Goal: Task Accomplishment & Management: Manage account settings

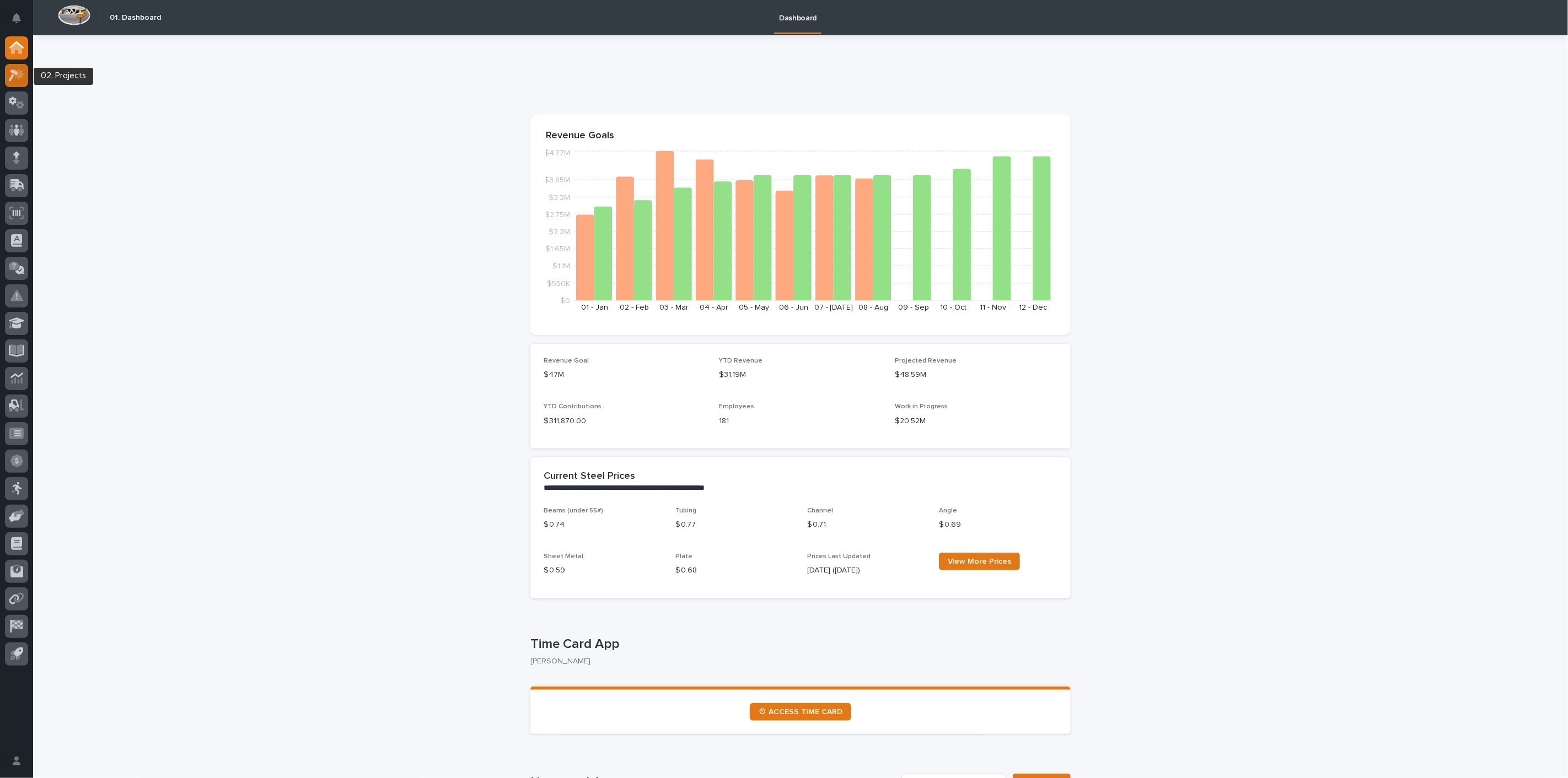
click at [23, 78] on icon at bounding box center [16, 75] width 16 height 12
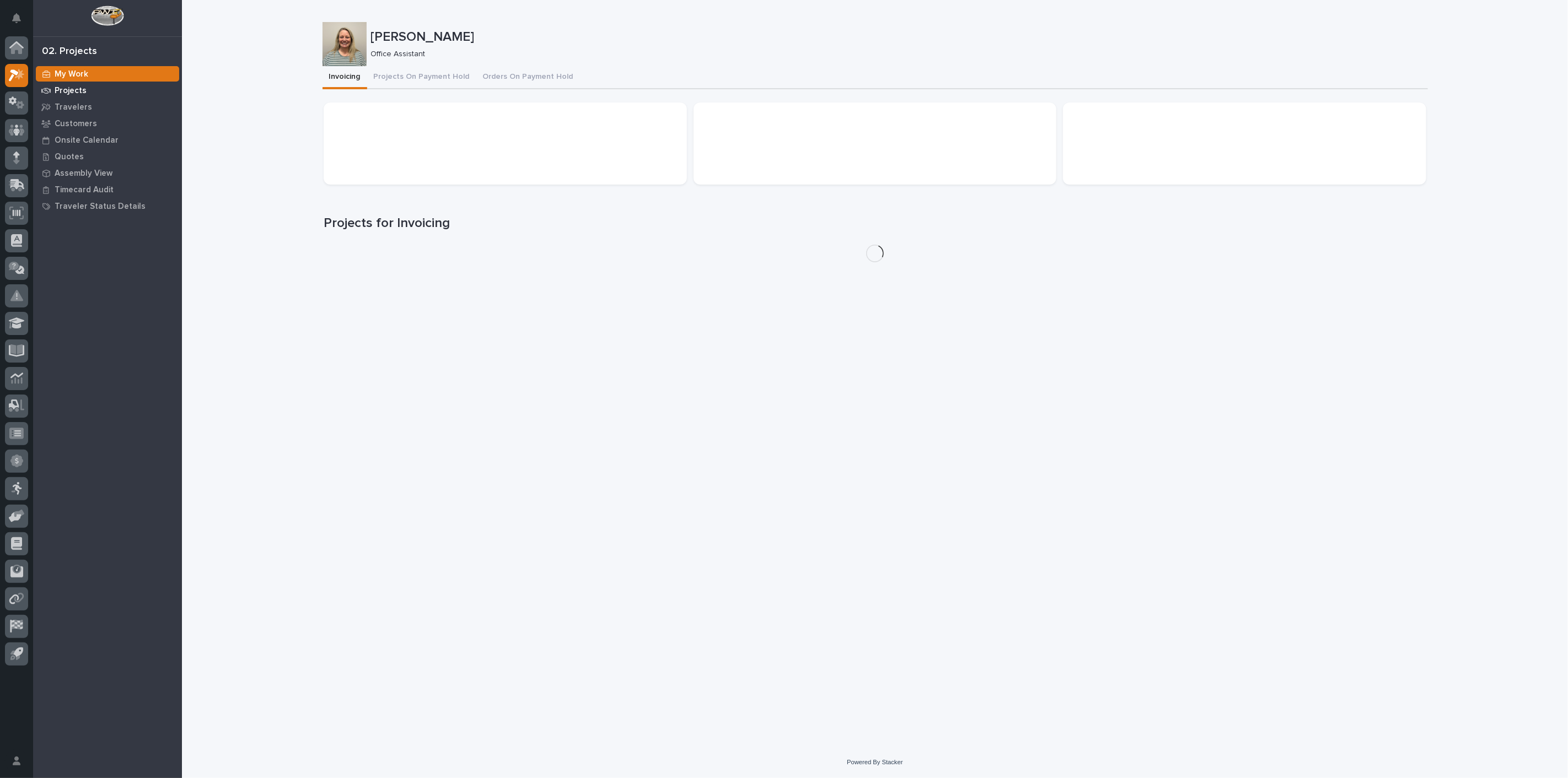
click at [77, 92] on p "Projects" at bounding box center [70, 90] width 32 height 10
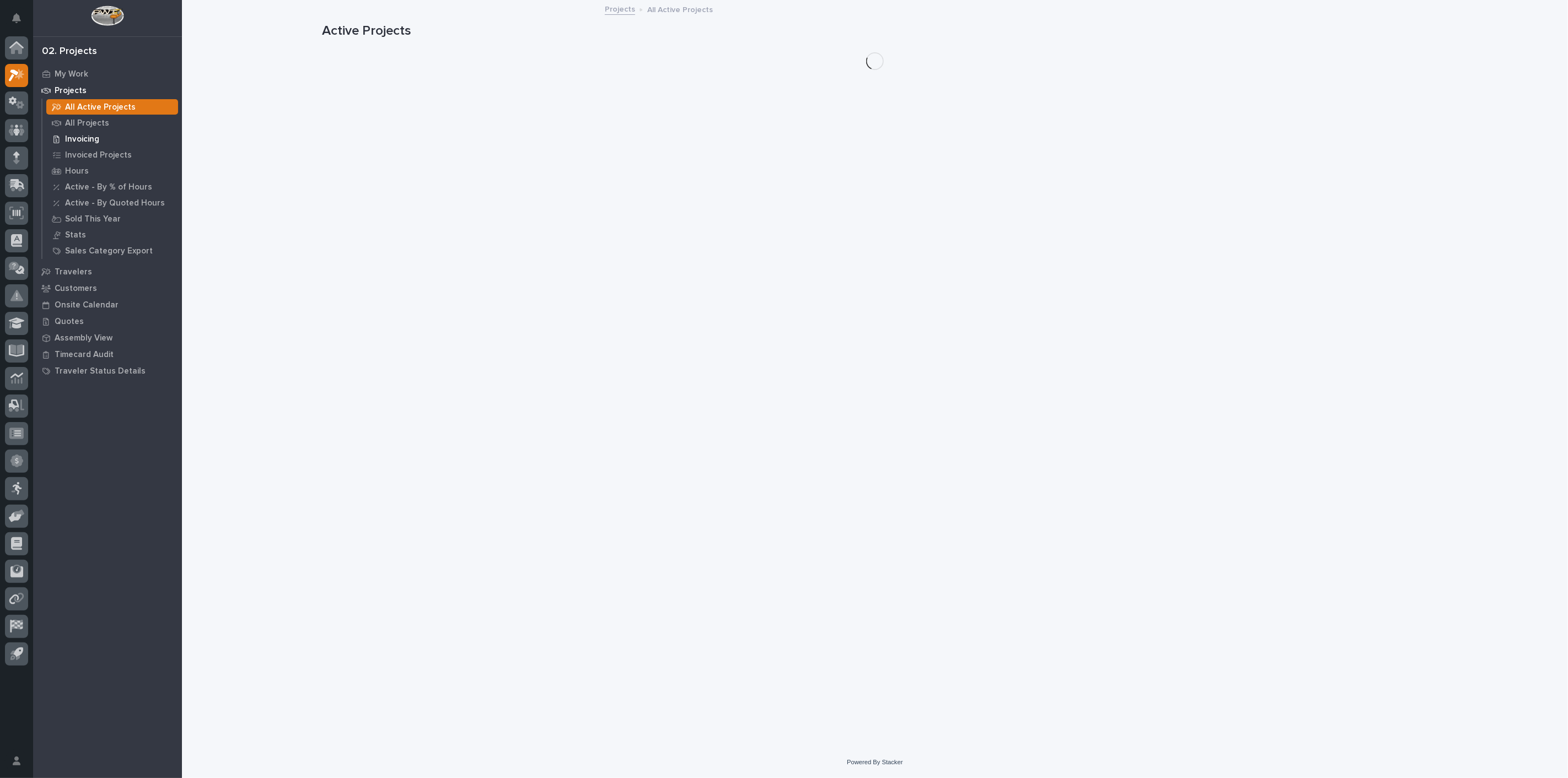
click at [72, 135] on p "Invoicing" at bounding box center [82, 139] width 34 height 10
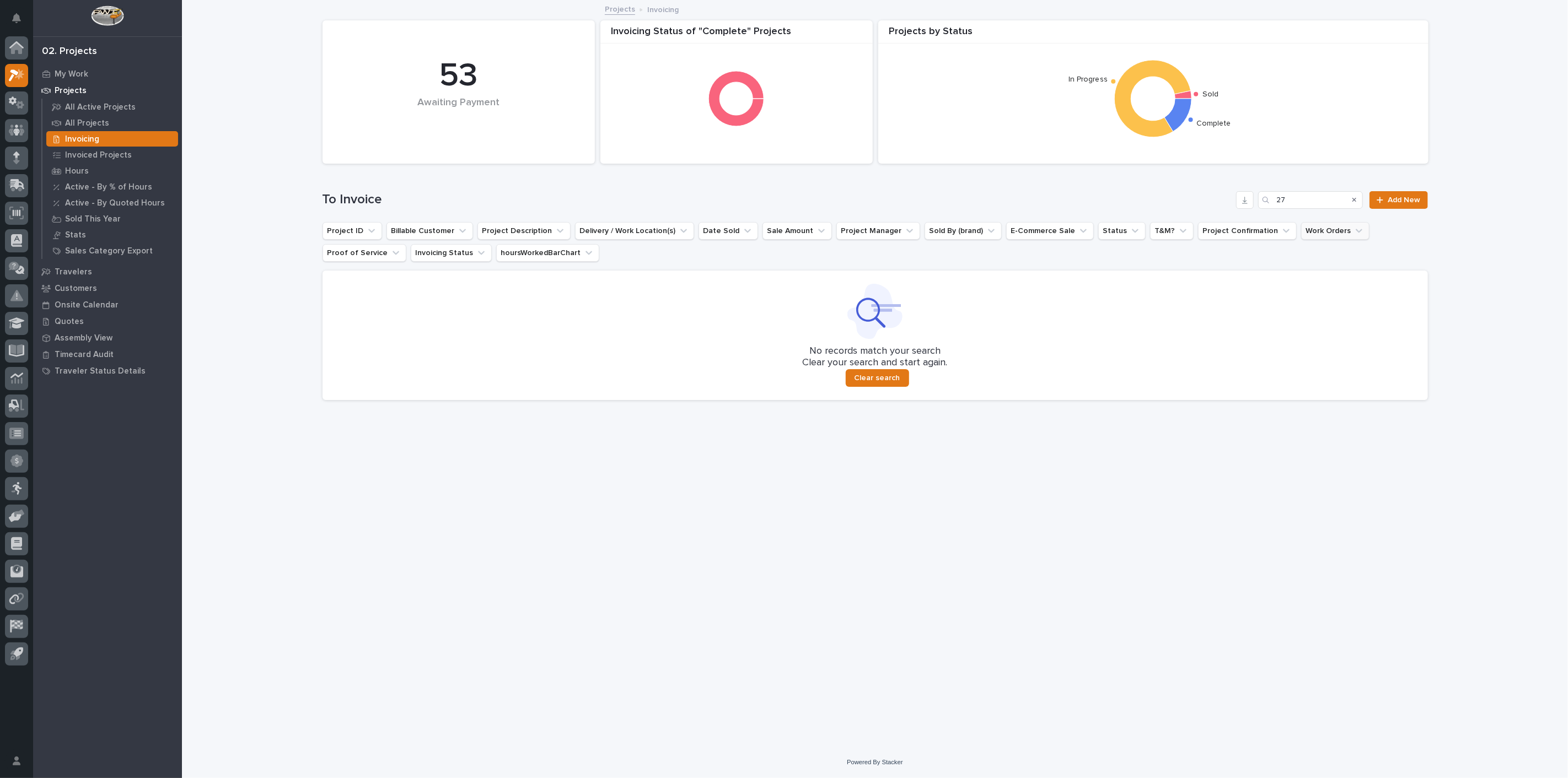
type input "2"
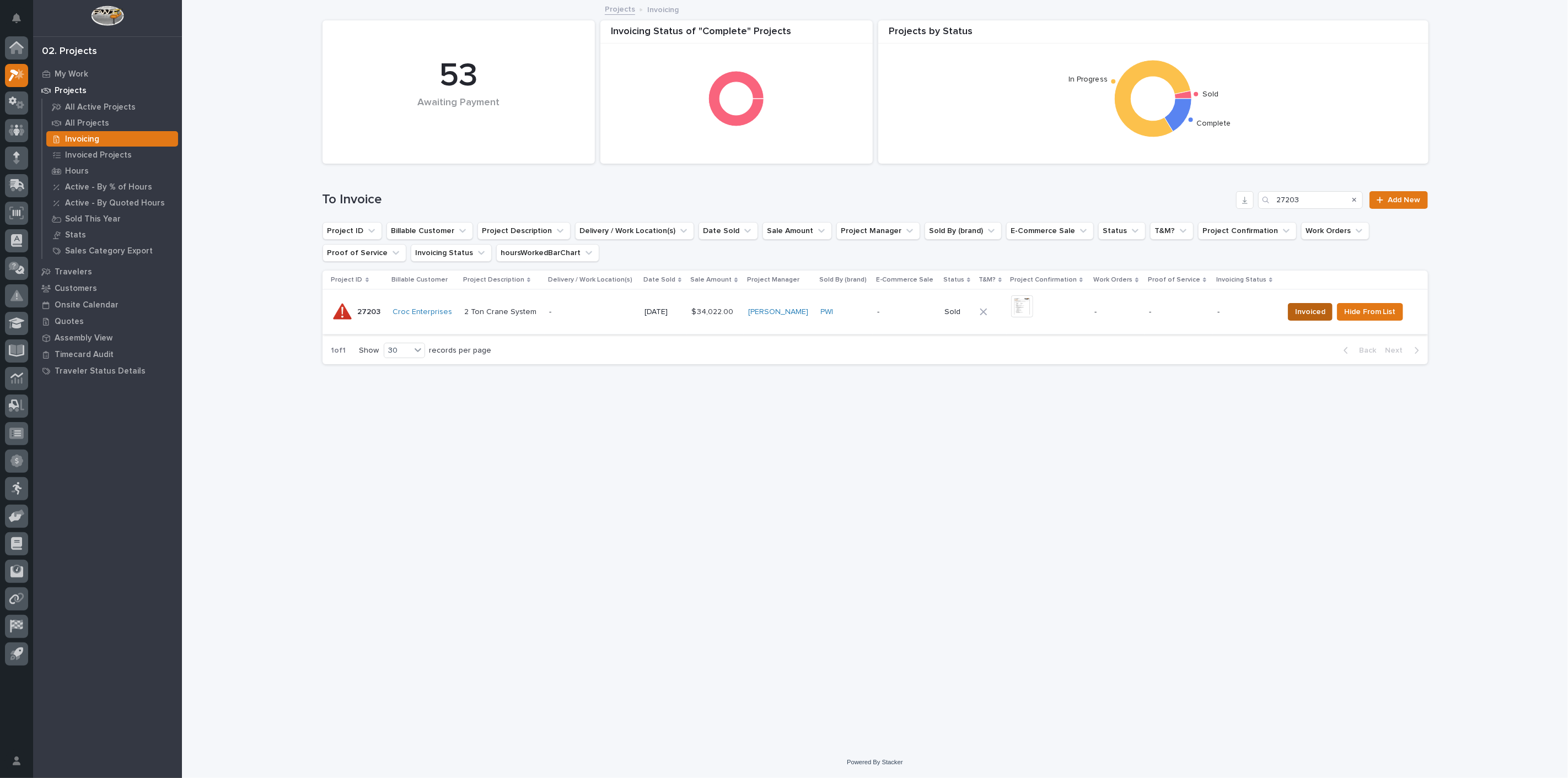
click at [1309, 312] on span "Invoiced" at bounding box center [1310, 312] width 30 height 13
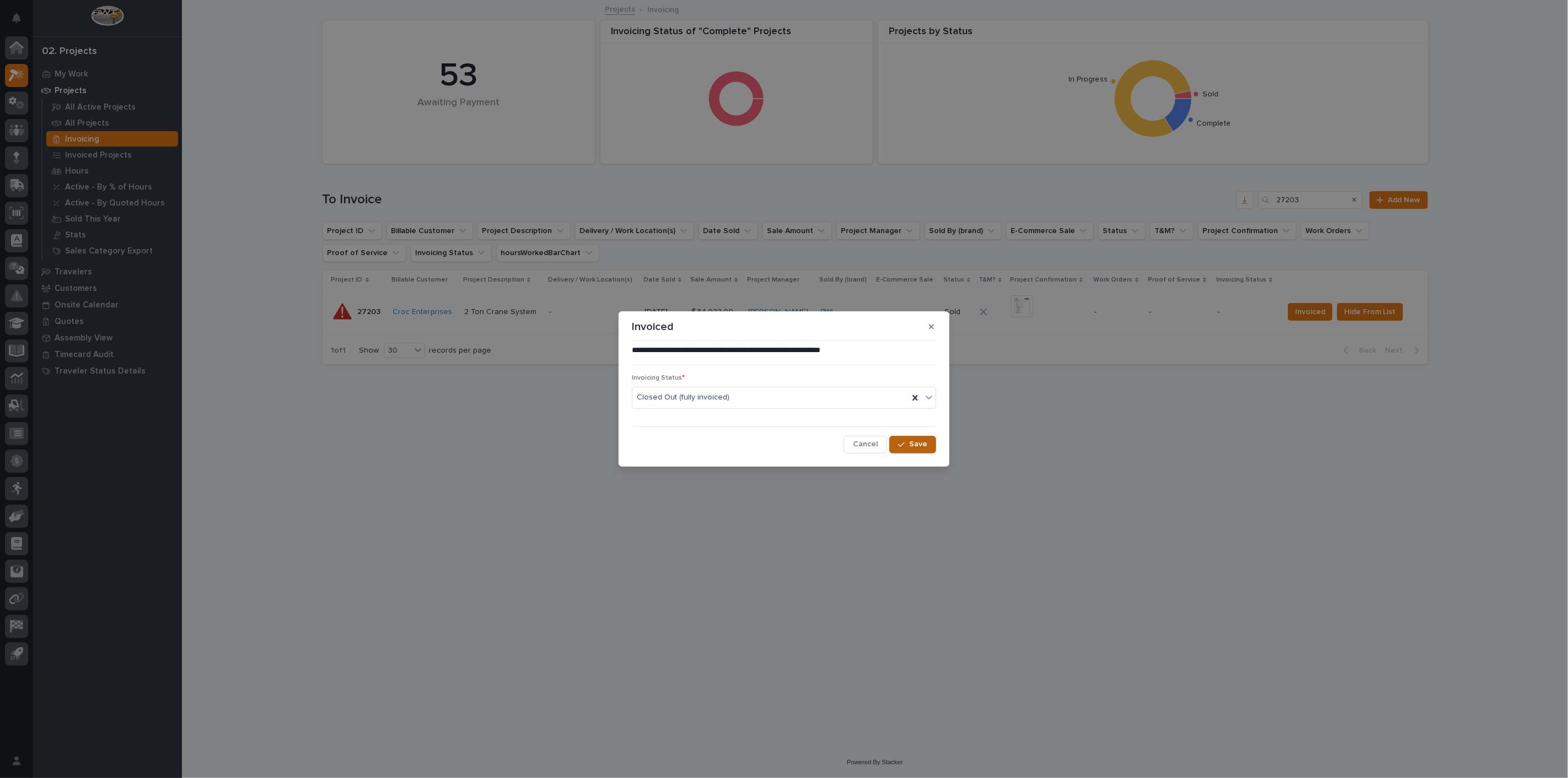
click at [914, 440] on span "Save" at bounding box center [918, 444] width 19 height 10
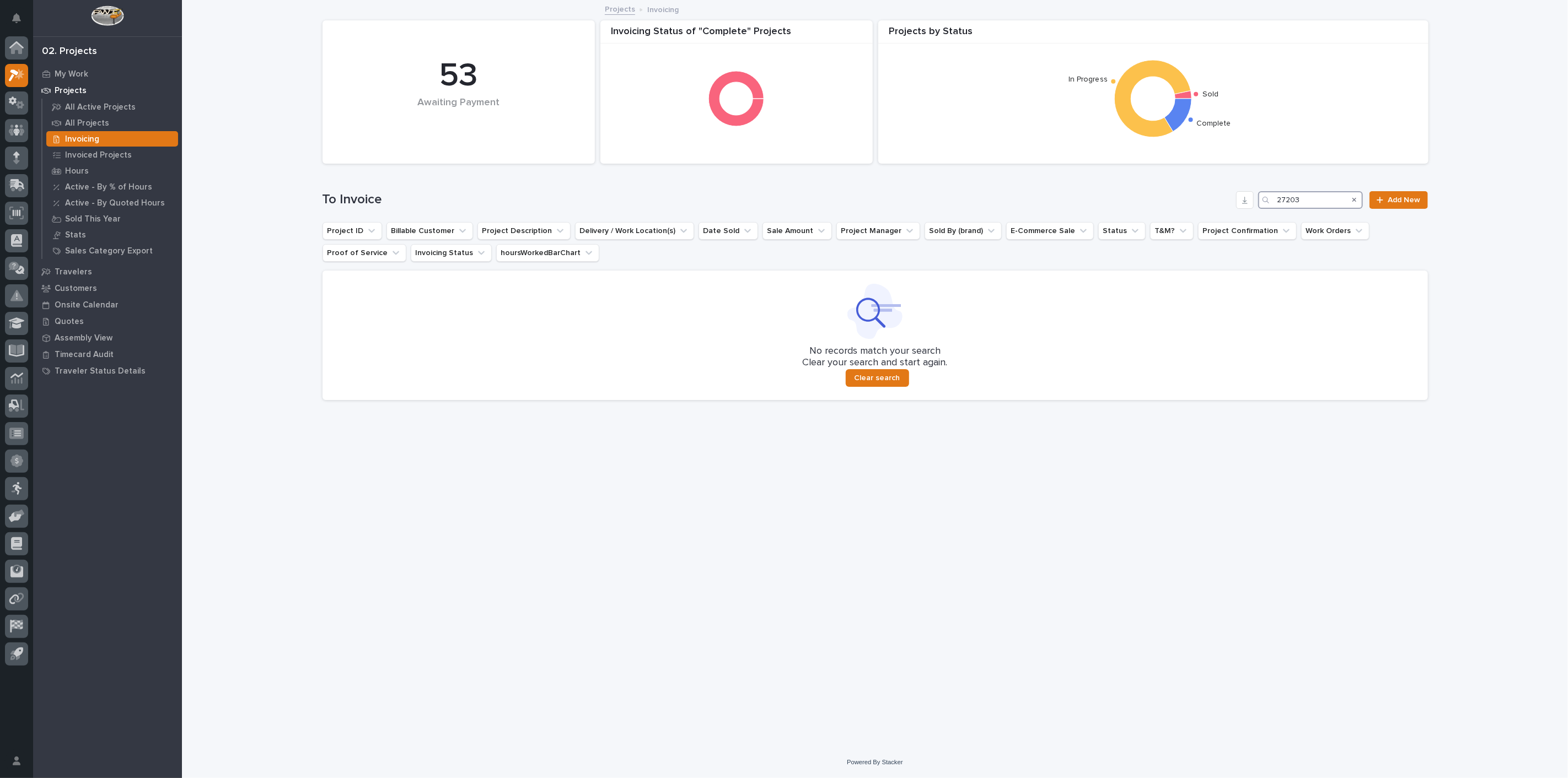
click at [1303, 203] on input "27203" at bounding box center [1310, 200] width 104 height 18
type input "2"
type input "26021"
